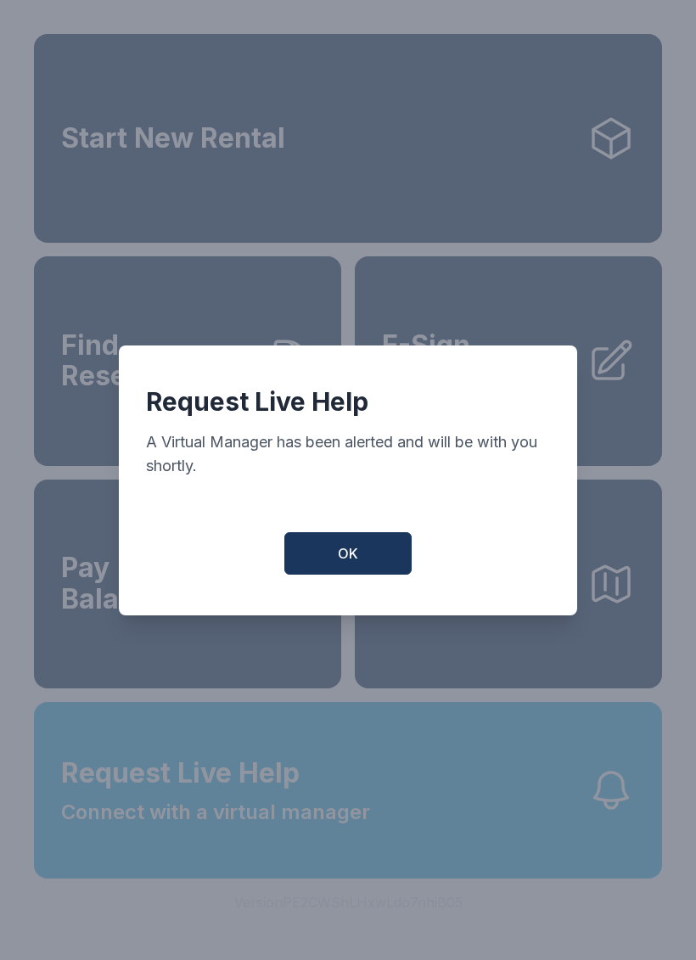
click at [367, 561] on button "OK" at bounding box center [347, 553] width 127 height 42
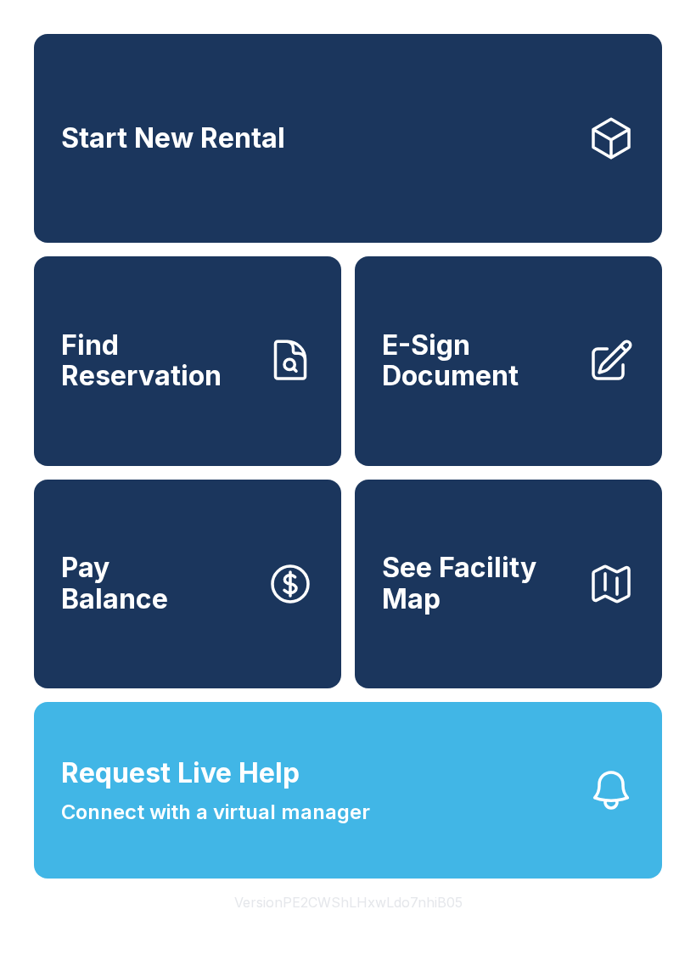
click at [333, 827] on span "Request Live Help Connect with a virtual manager" at bounding box center [215, 790] width 309 height 75
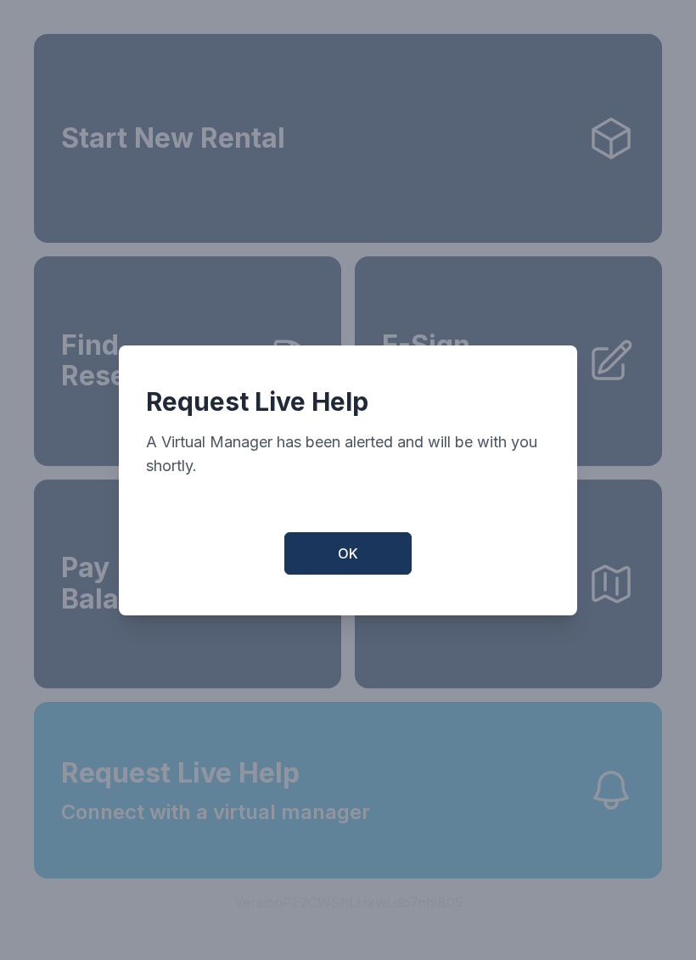
click at [316, 549] on button "OK" at bounding box center [347, 553] width 127 height 42
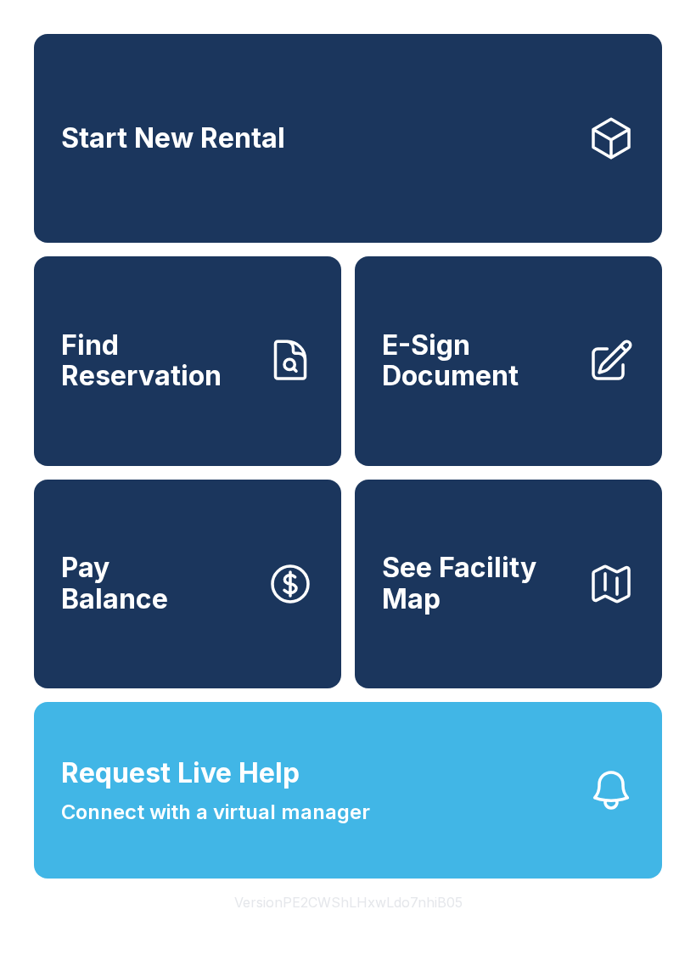
click at [353, 827] on span "Connect with a virtual manager" at bounding box center [215, 812] width 309 height 31
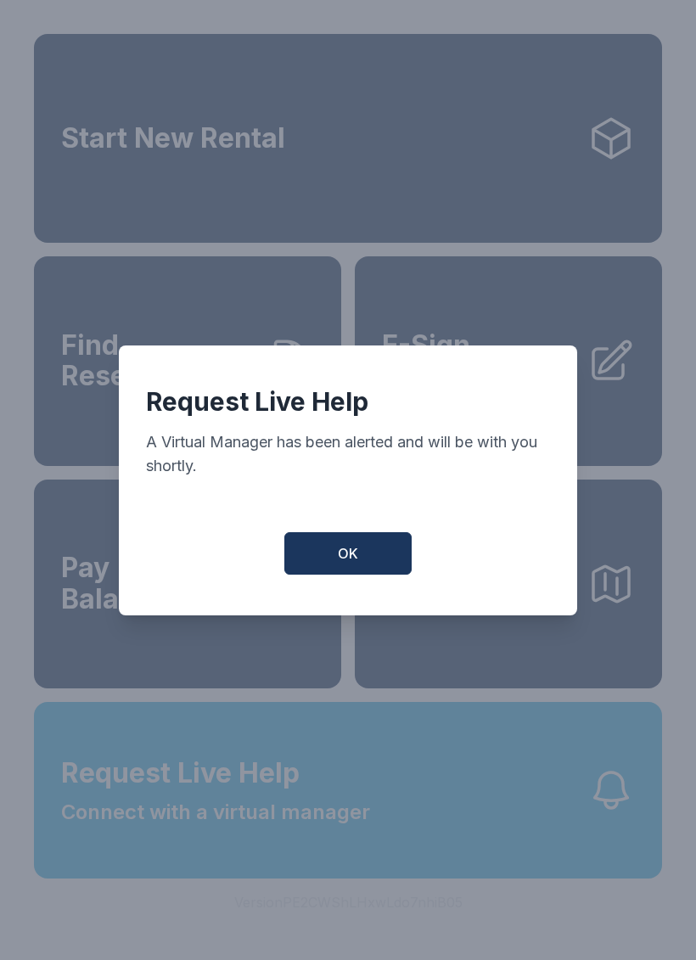
click at [344, 563] on span "OK" at bounding box center [348, 553] width 20 height 20
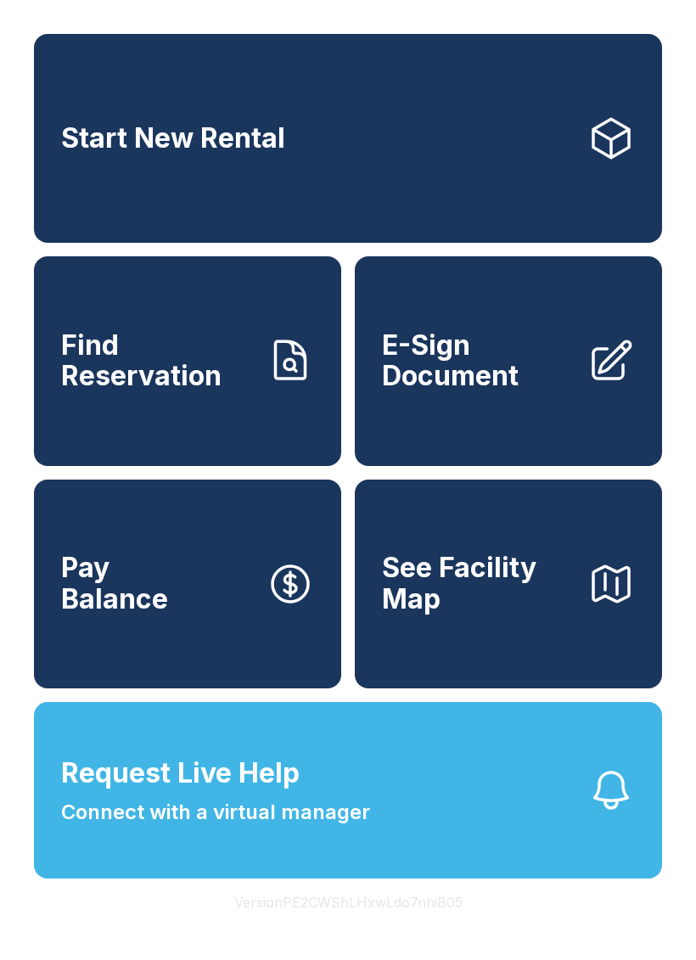
click at [171, 392] on span "Find Reservation" at bounding box center [157, 361] width 192 height 62
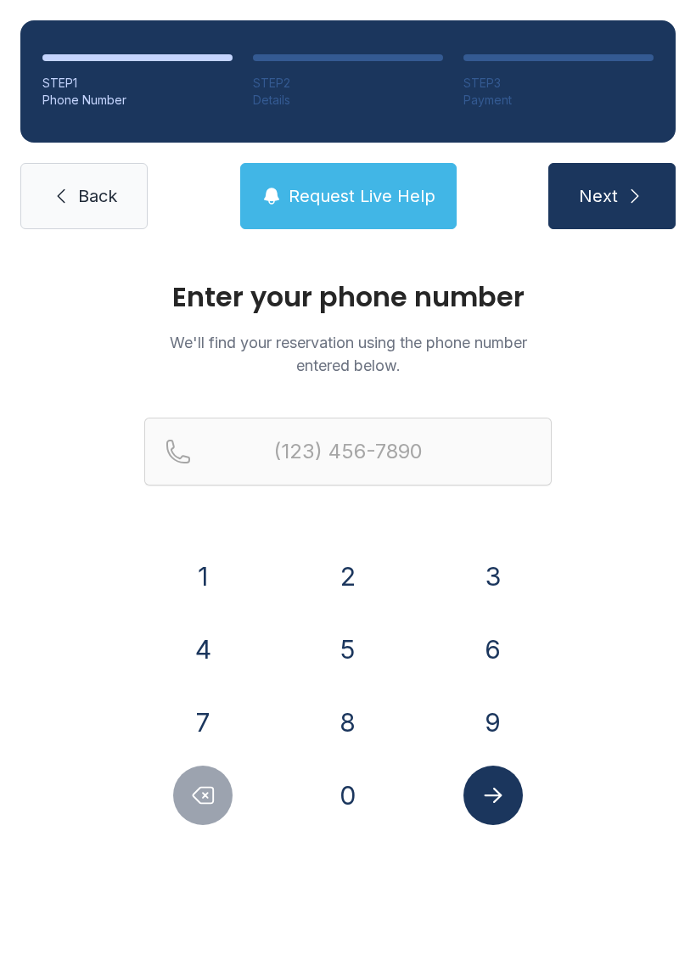
click at [481, 731] on button "9" at bounding box center [492, 721] width 59 height 59
click at [340, 812] on button "0" at bounding box center [347, 794] width 59 height 59
click at [199, 647] on button "4" at bounding box center [202, 648] width 59 height 59
click at [348, 711] on button "8" at bounding box center [347, 721] width 59 height 59
click at [359, 798] on button "0" at bounding box center [347, 794] width 59 height 59
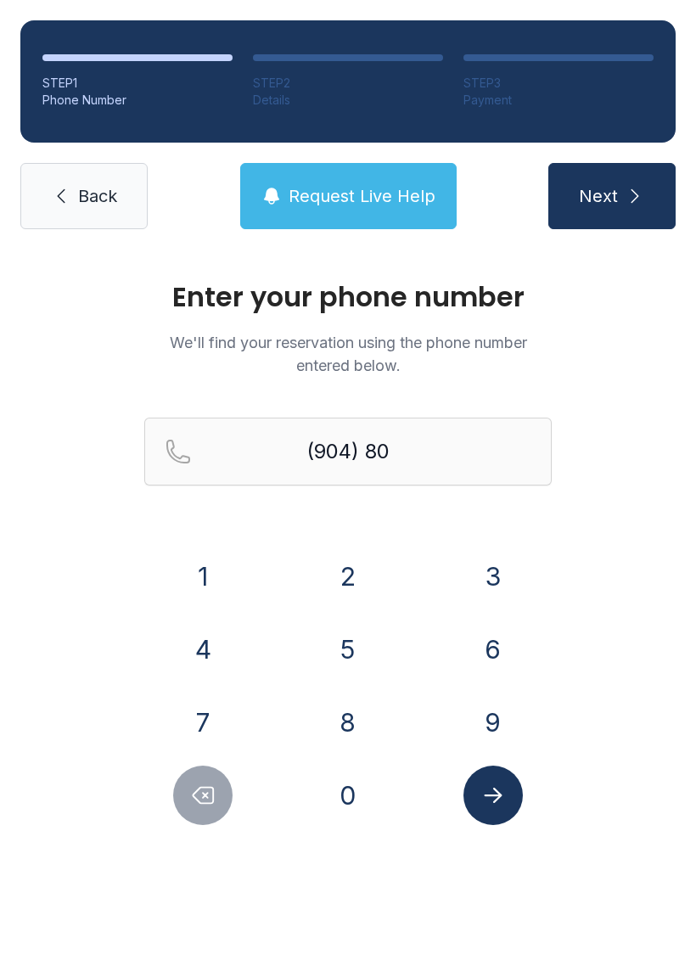
click at [493, 579] on button "3" at bounding box center [492, 575] width 59 height 59
click at [359, 793] on button "0" at bounding box center [347, 794] width 59 height 59
click at [213, 664] on button "4" at bounding box center [202, 648] width 59 height 59
click at [207, 719] on button "7" at bounding box center [202, 721] width 59 height 59
click at [482, 631] on button "6" at bounding box center [492, 648] width 59 height 59
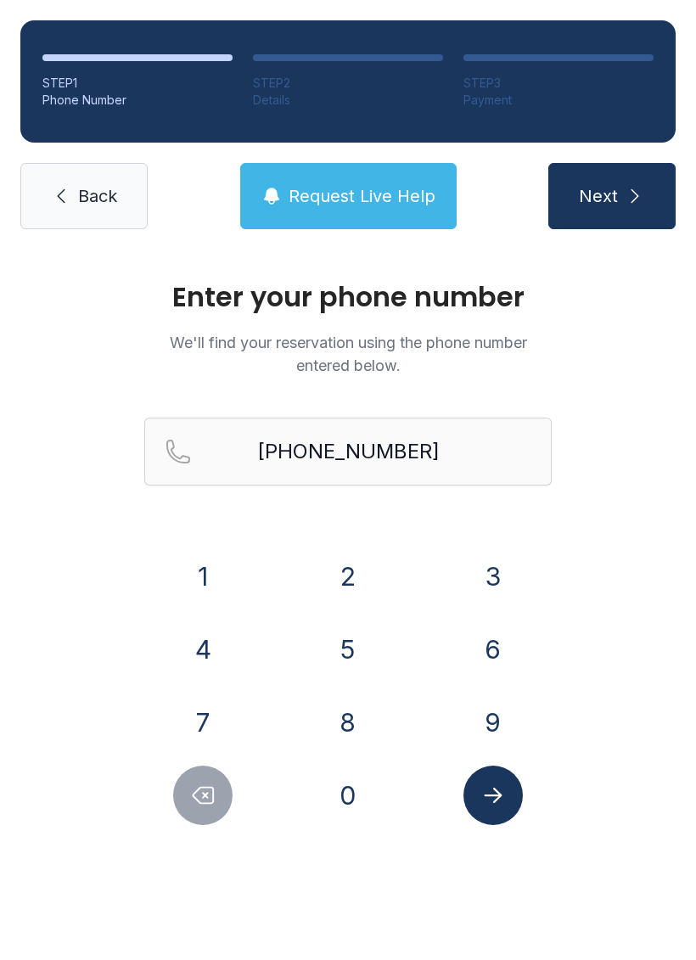
click at [609, 208] on button "Next" at bounding box center [611, 196] width 127 height 66
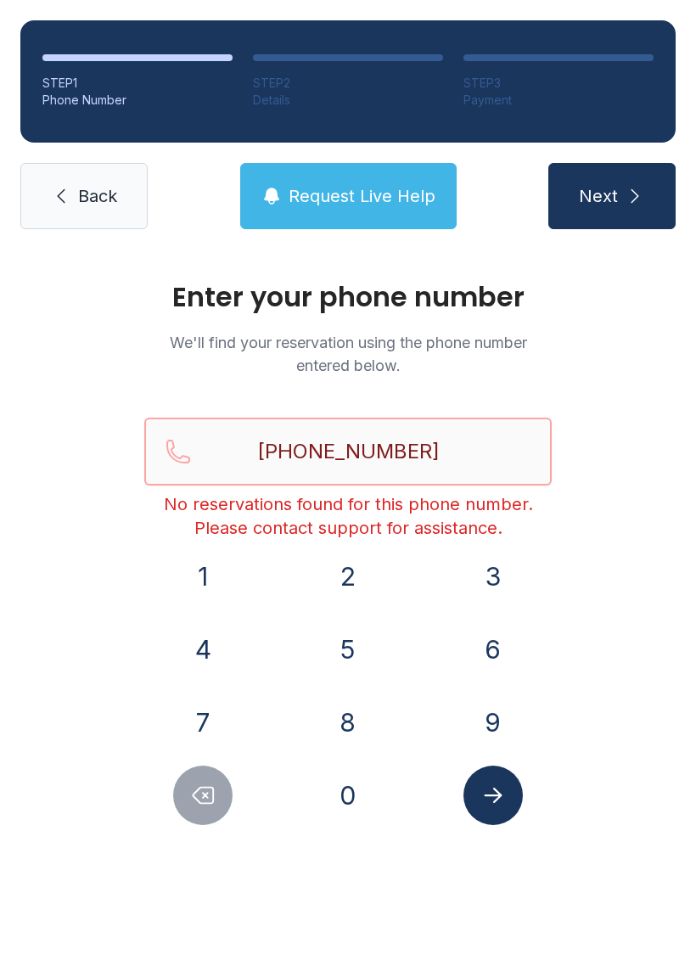
click at [456, 451] on input "[PHONE_NUMBER]" at bounding box center [347, 451] width 407 height 68
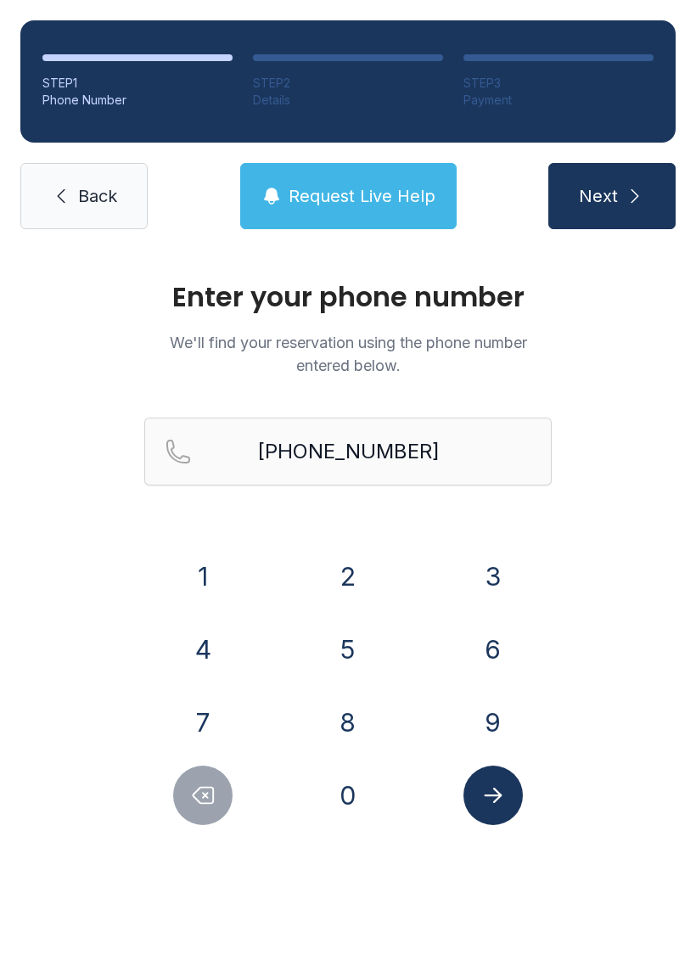
click at [647, 204] on button "Next" at bounding box center [611, 196] width 127 height 66
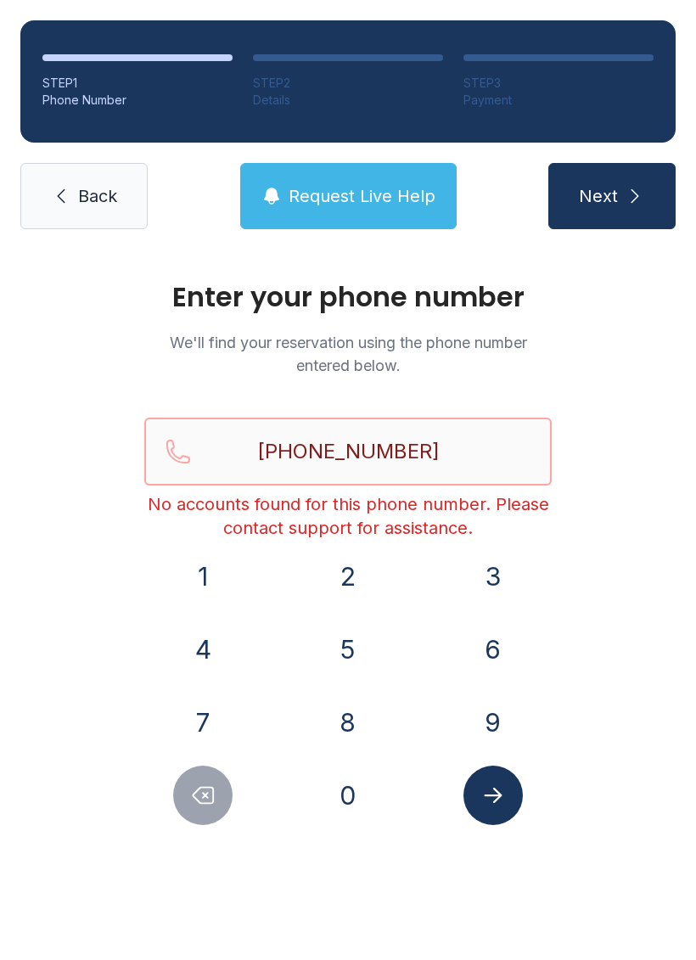
click at [462, 456] on input "[PHONE_NUMBER]" at bounding box center [347, 451] width 407 height 68
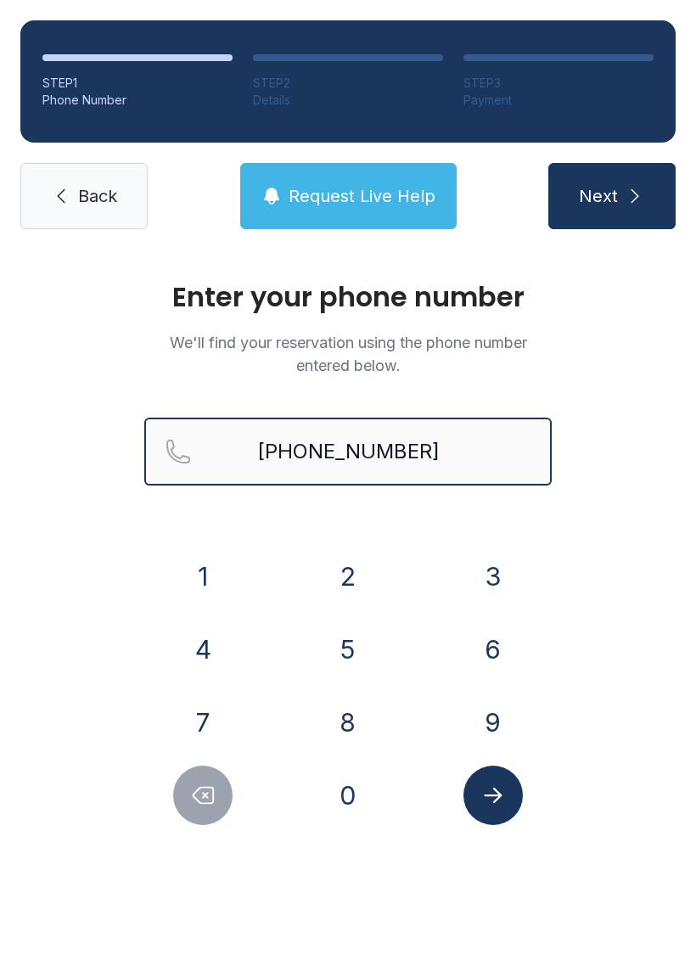
click at [611, 196] on button "Next" at bounding box center [611, 196] width 127 height 66
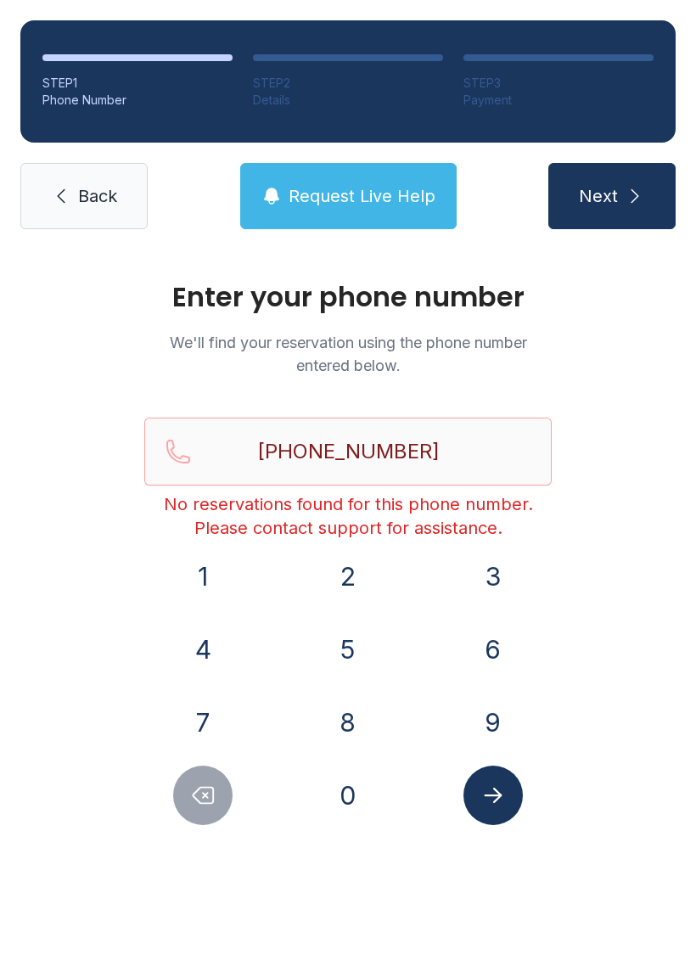
click at [685, 563] on div "Enter your phone number We'll find your reservation using the phone number ente…" at bounding box center [348, 570] width 696 height 643
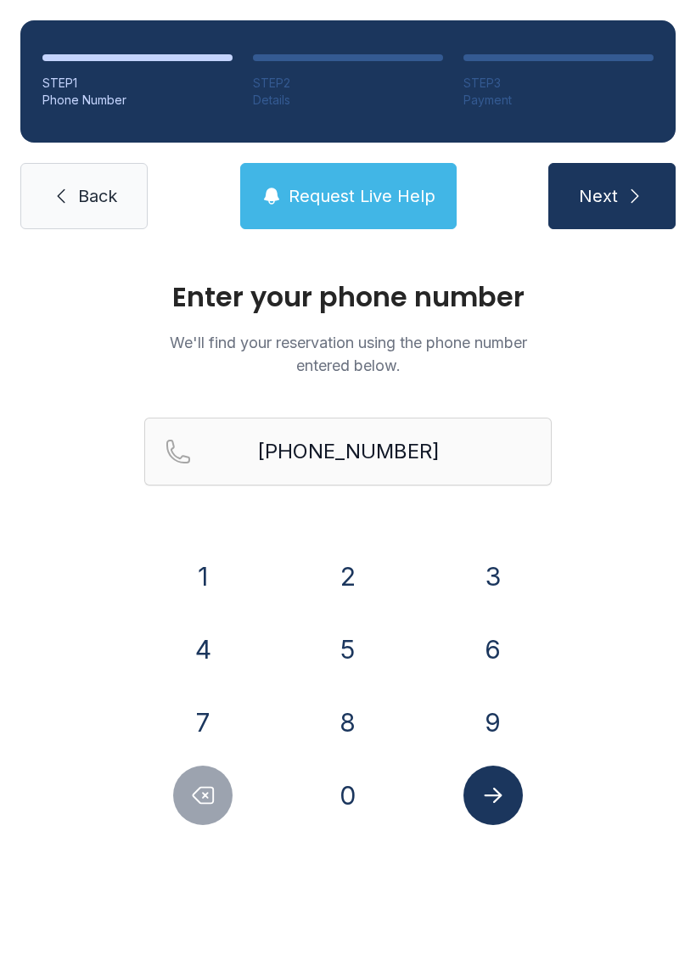
click at [377, 204] on span "Request Live Help" at bounding box center [361, 196] width 147 height 24
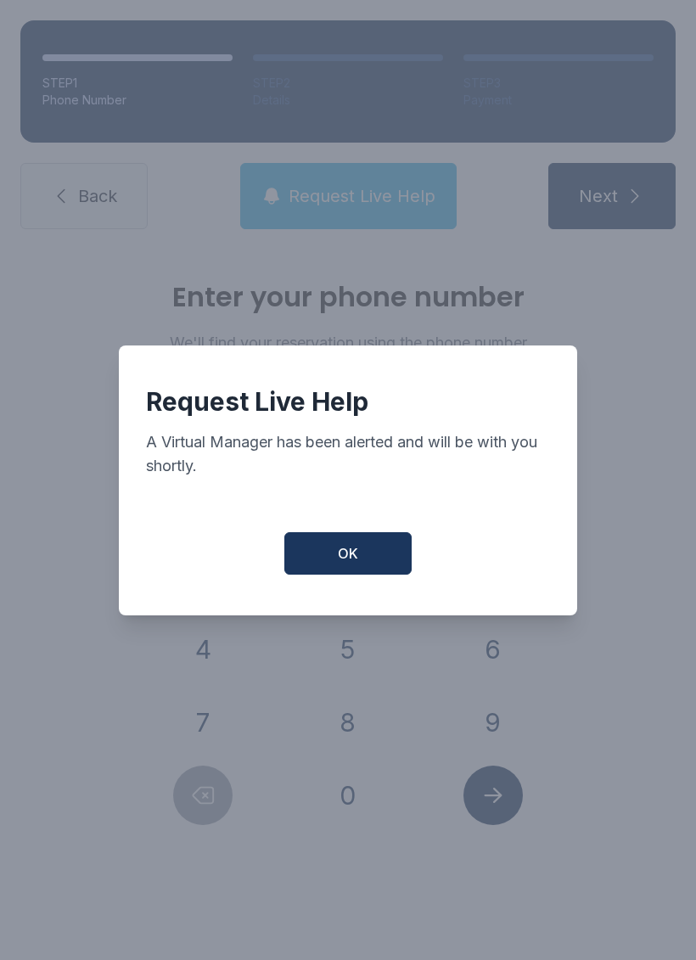
click at [342, 563] on span "OK" at bounding box center [348, 553] width 20 height 20
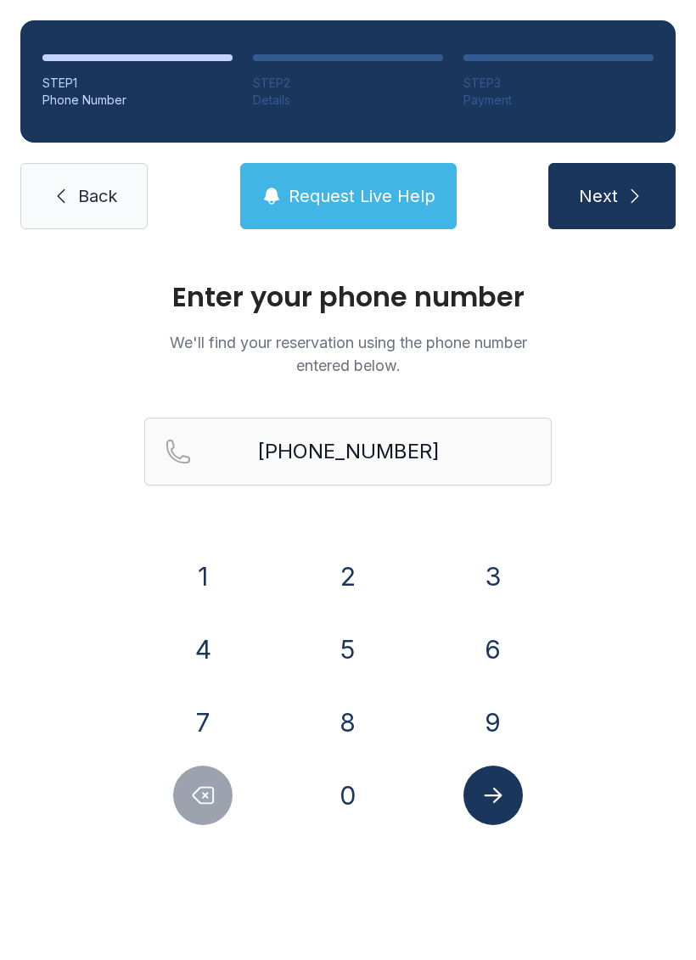
click at [376, 206] on span "Request Live Help" at bounding box center [361, 196] width 147 height 24
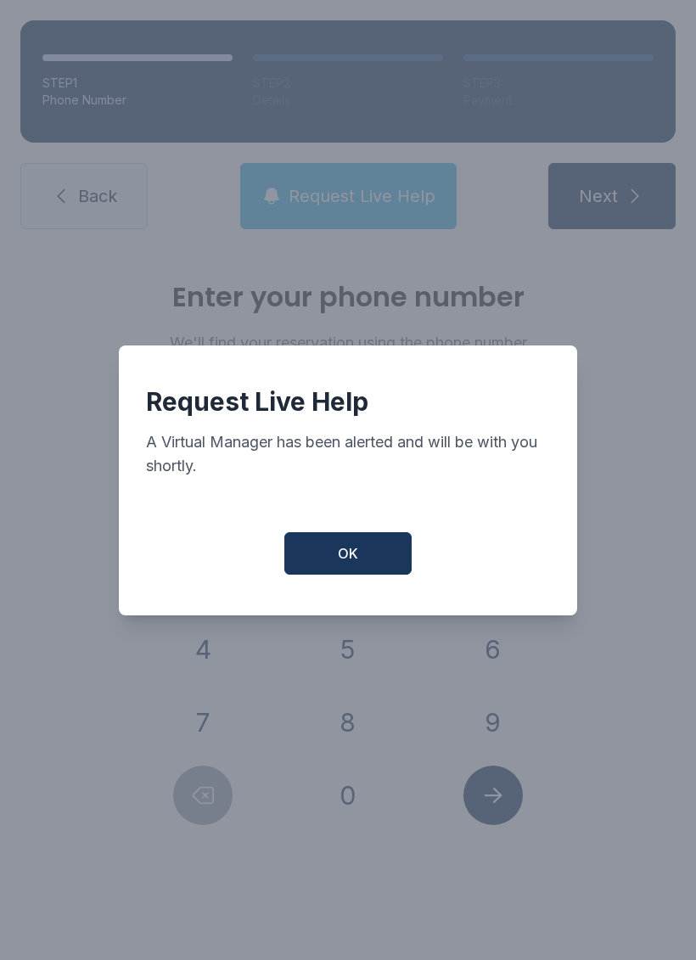
click at [360, 574] on button "OK" at bounding box center [347, 553] width 127 height 42
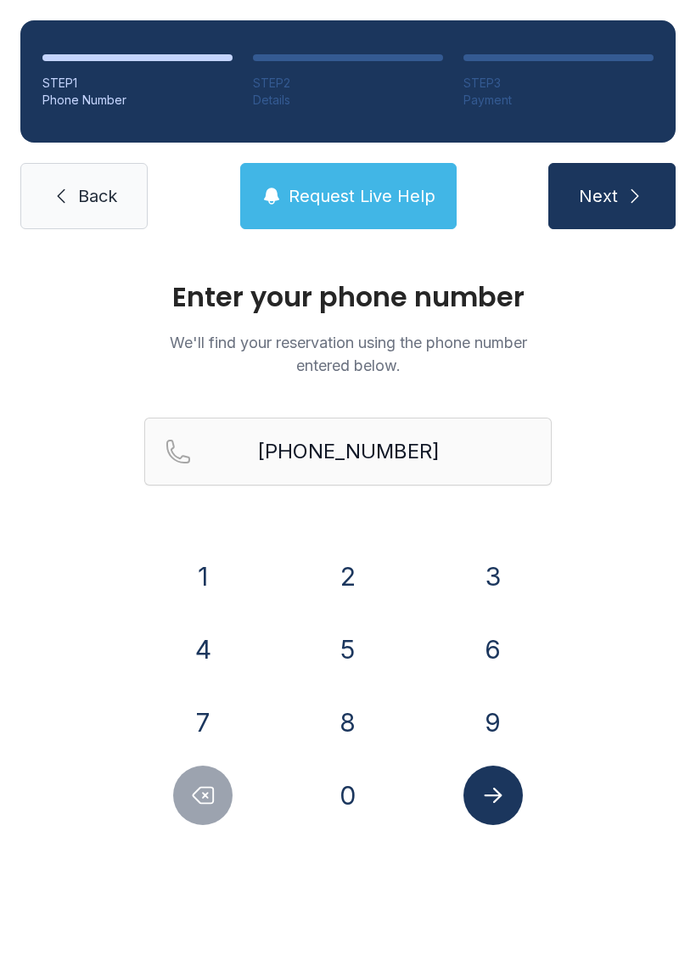
click at [641, 189] on icon "submit" at bounding box center [634, 196] width 20 height 20
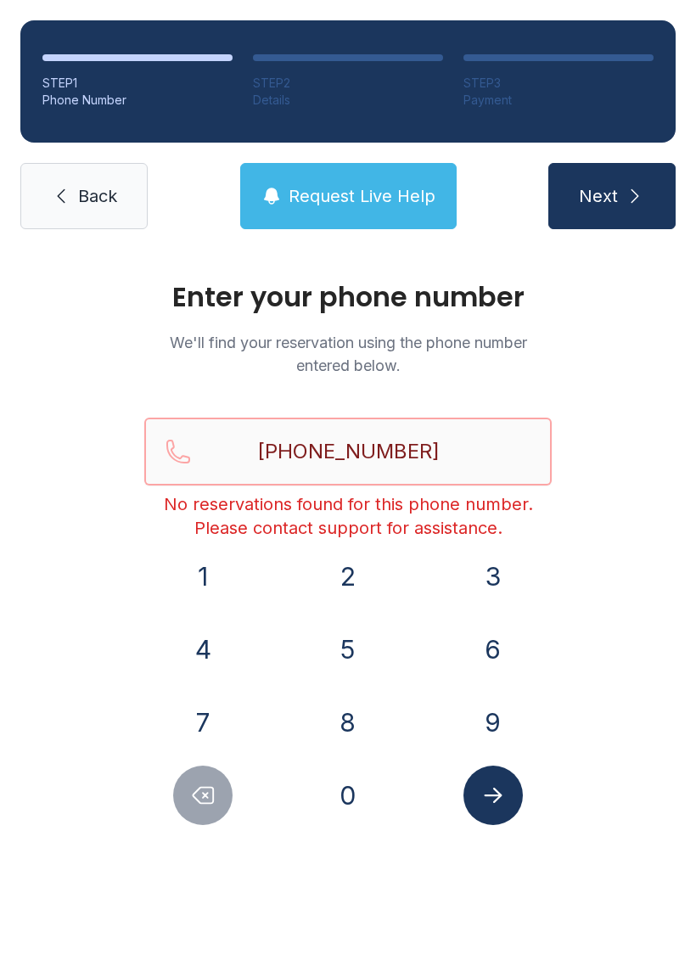
click at [471, 451] on input "[PHONE_NUMBER]" at bounding box center [347, 451] width 407 height 68
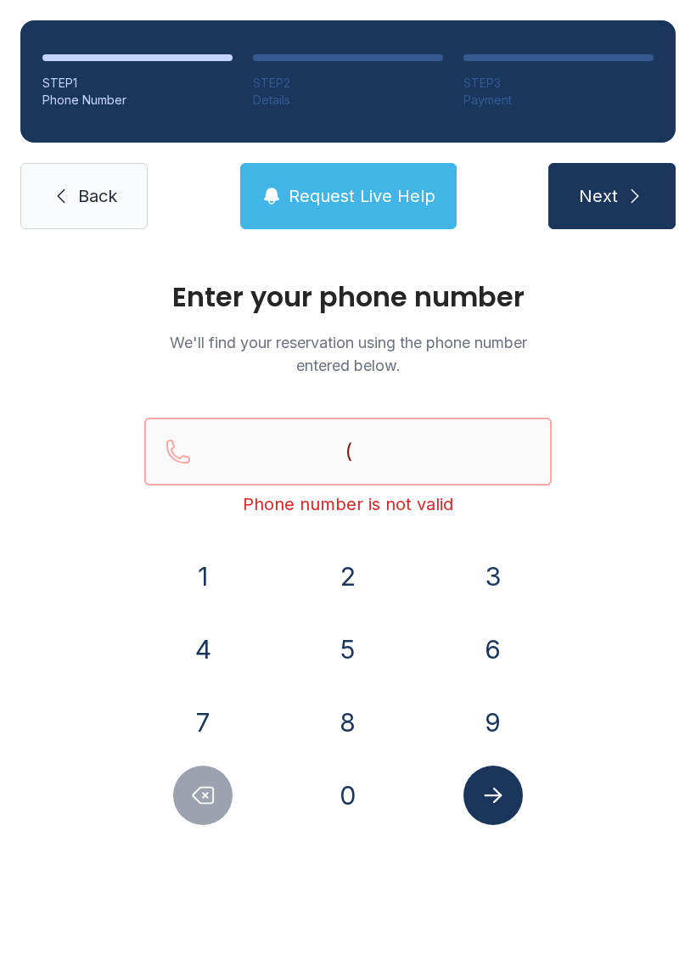
type input "("
click at [99, 181] on link "Back" at bounding box center [83, 196] width 127 height 66
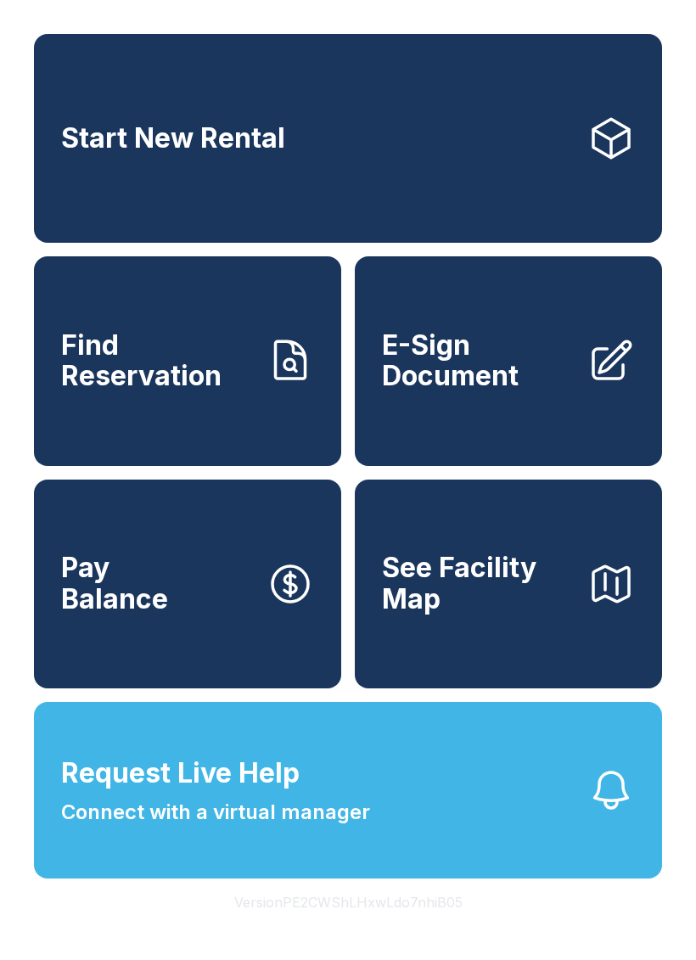
click at [288, 602] on icon at bounding box center [290, 584] width 36 height 36
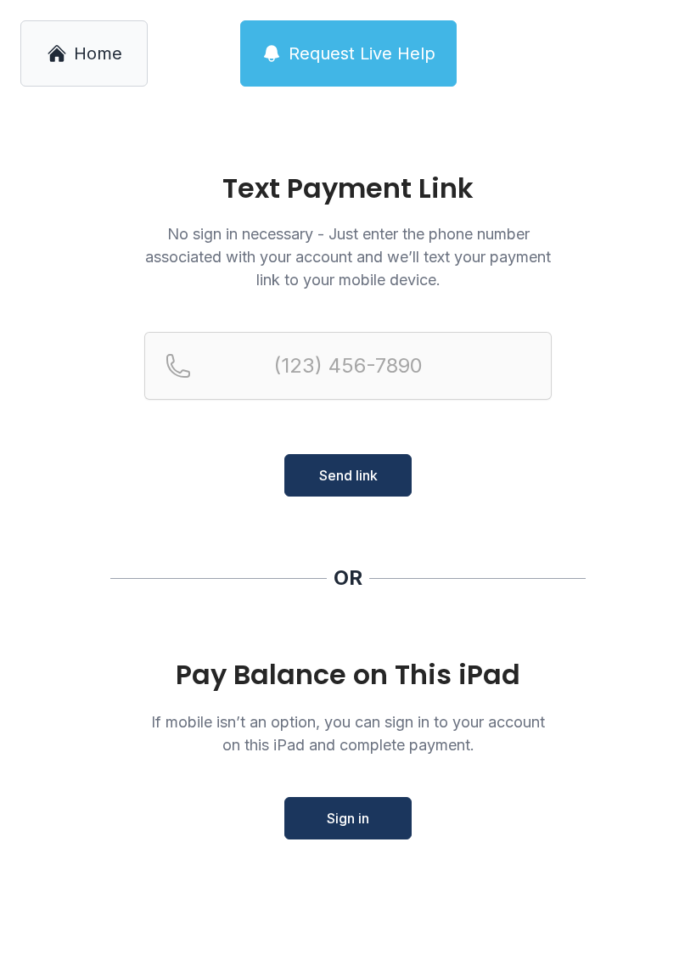
click at [106, 45] on span "Home" at bounding box center [98, 54] width 48 height 24
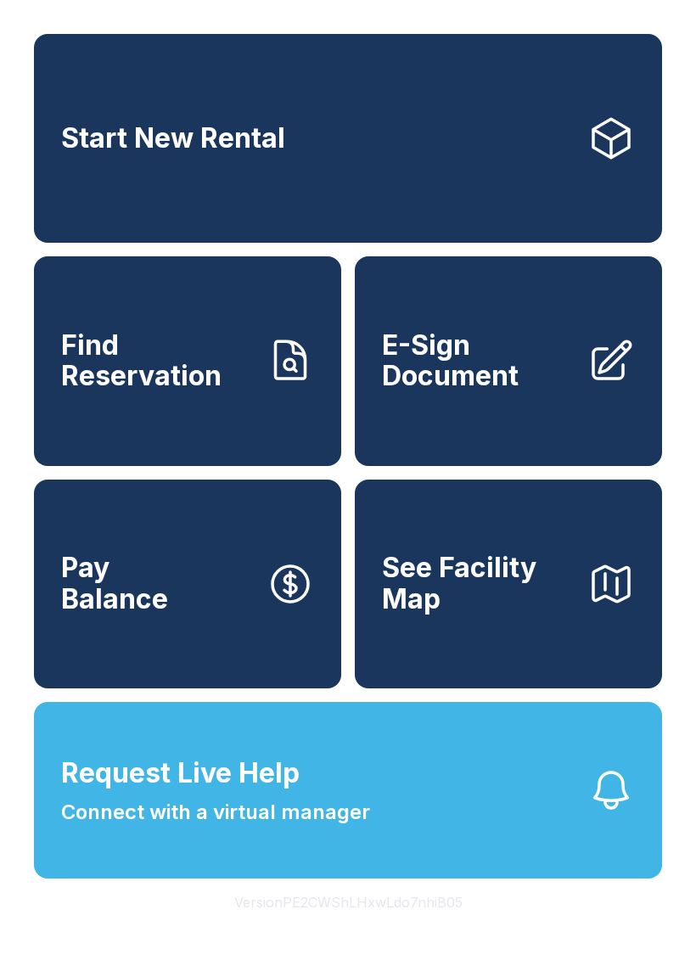
click at [277, 793] on span "Request Live Help" at bounding box center [180, 773] width 238 height 41
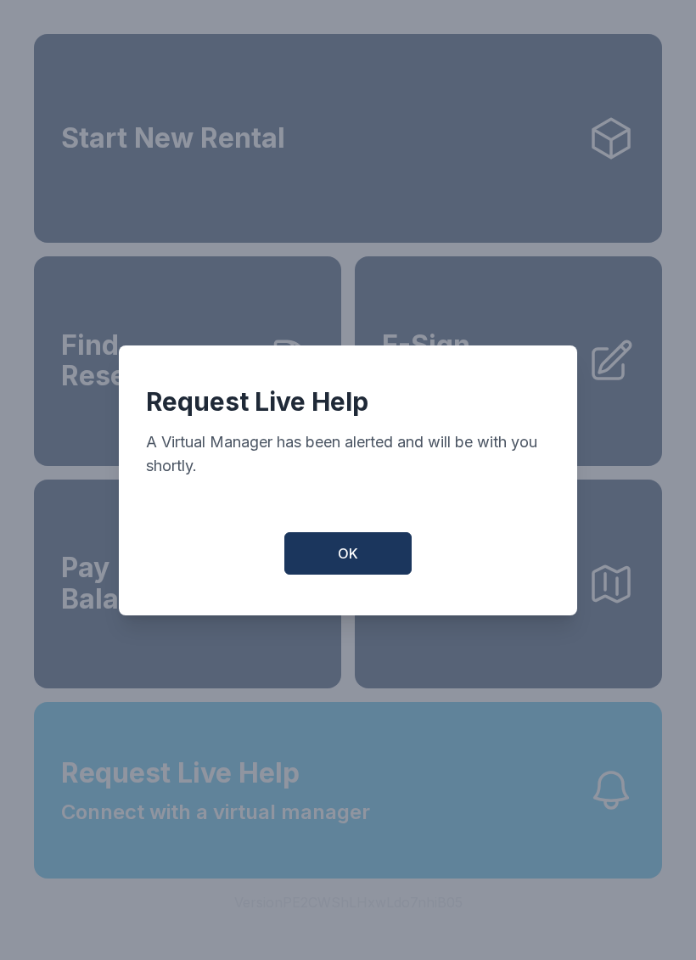
click at [344, 563] on span "OK" at bounding box center [348, 553] width 20 height 20
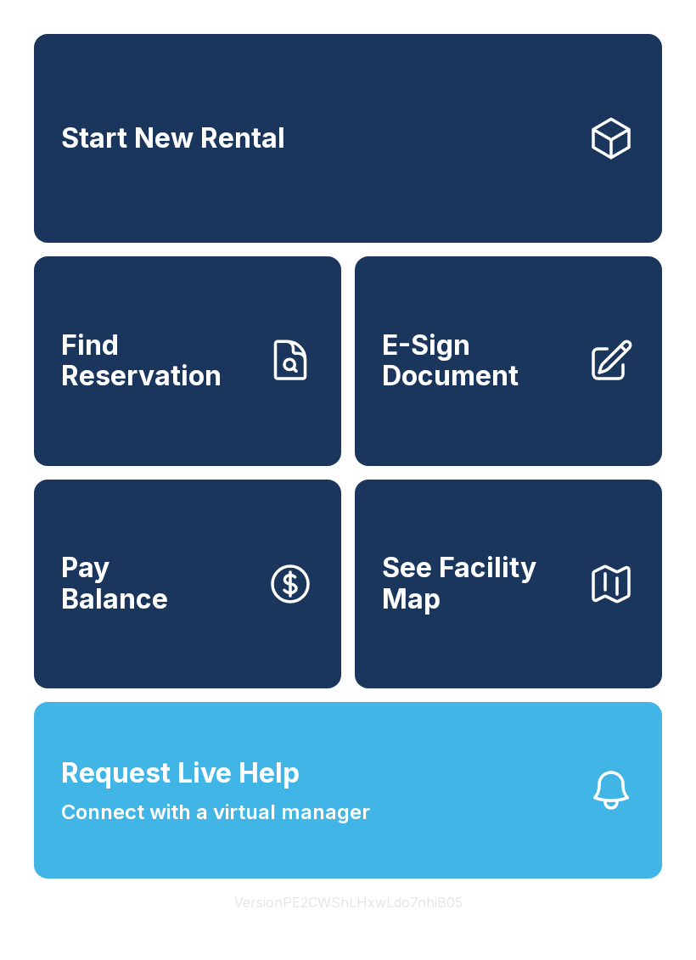
click at [281, 384] on icon at bounding box center [290, 361] width 48 height 48
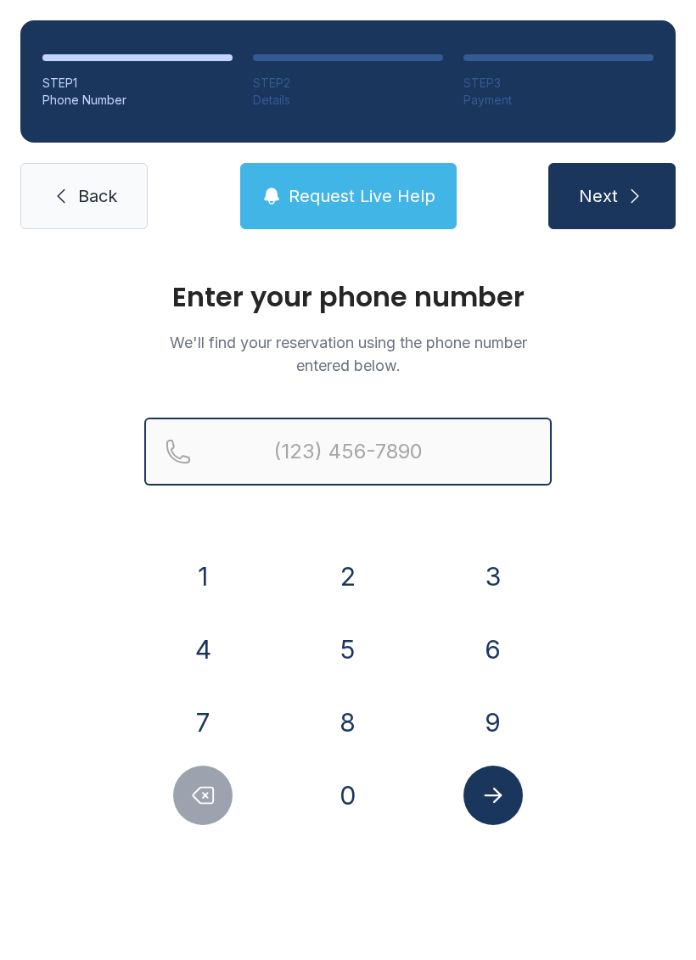
click at [367, 447] on input "Reservation phone number" at bounding box center [347, 451] width 407 height 68
type input "[PHONE_NUMBER]"
click at [611, 196] on button "Next" at bounding box center [611, 196] width 127 height 66
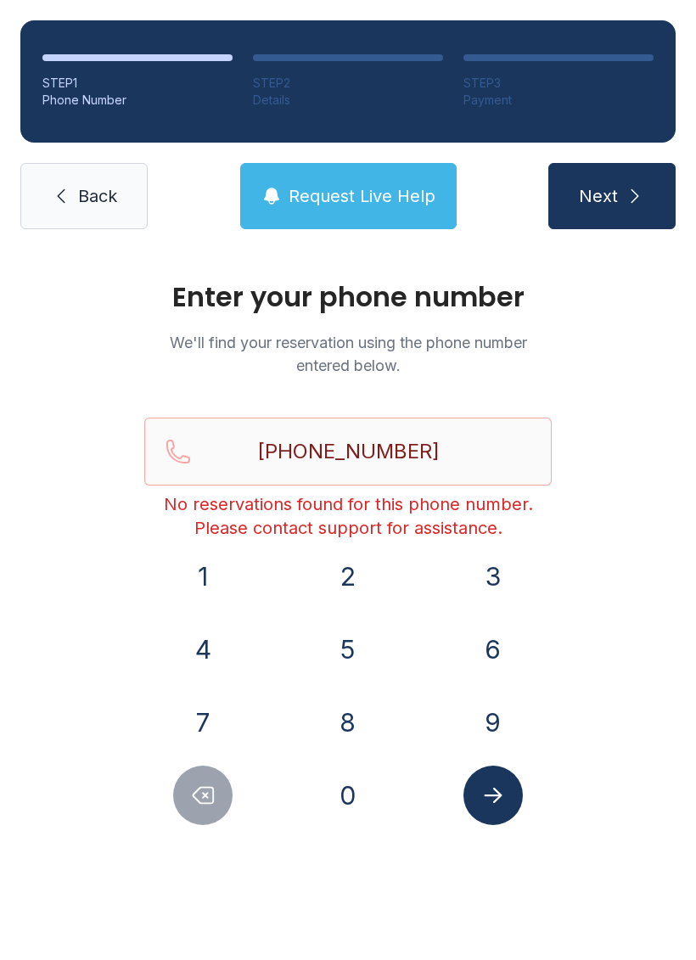
click at [611, 180] on button "Next" at bounding box center [611, 196] width 127 height 66
click at [625, 198] on icon "submit" at bounding box center [634, 196] width 20 height 20
click at [517, 809] on button "Submit lookup form" at bounding box center [492, 794] width 59 height 59
click at [510, 788] on button "Submit lookup form" at bounding box center [492, 794] width 59 height 59
